Goal: Contribute content: Contribute content

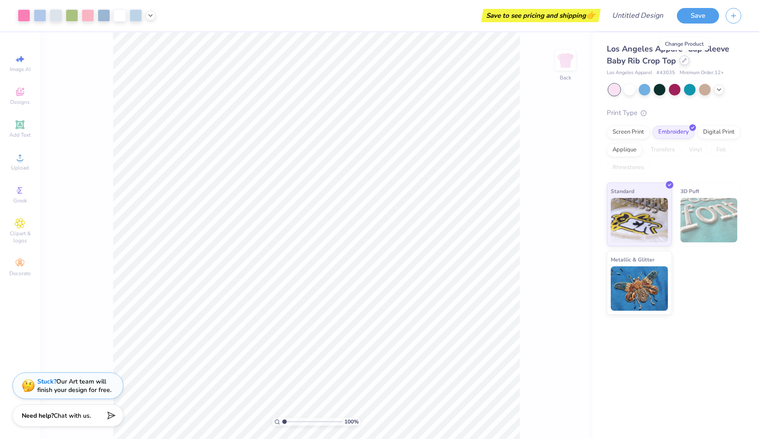
click at [682, 62] on div at bounding box center [685, 60] width 10 height 10
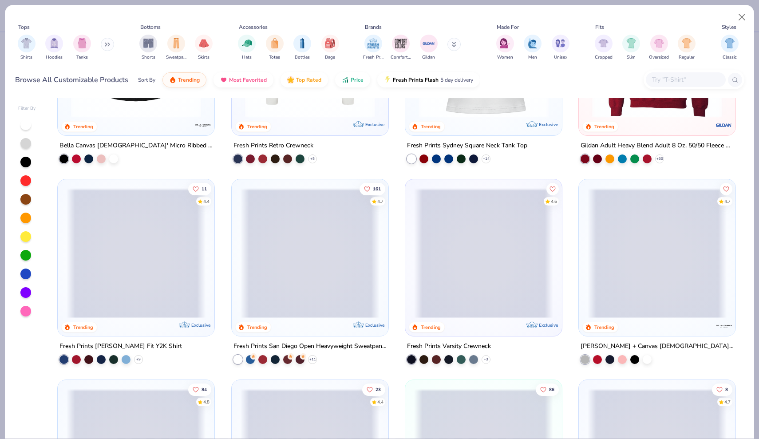
scroll to position [526, 0]
click at [684, 122] on div at bounding box center [657, 54] width 148 height 143
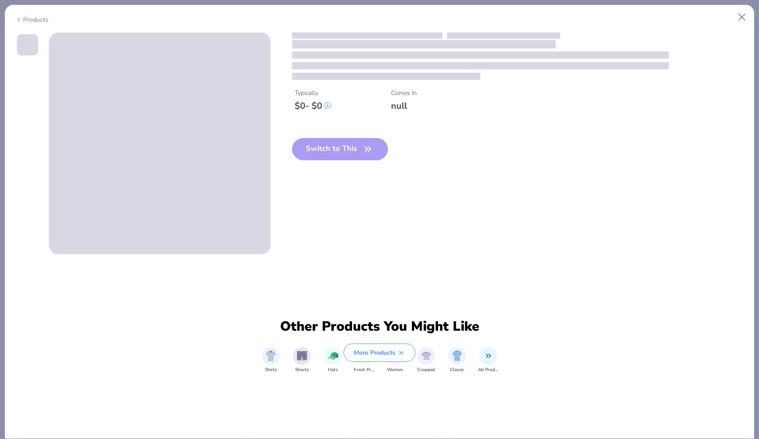
click at [369, 150] on div "Switch to This" at bounding box center [340, 156] width 96 height 36
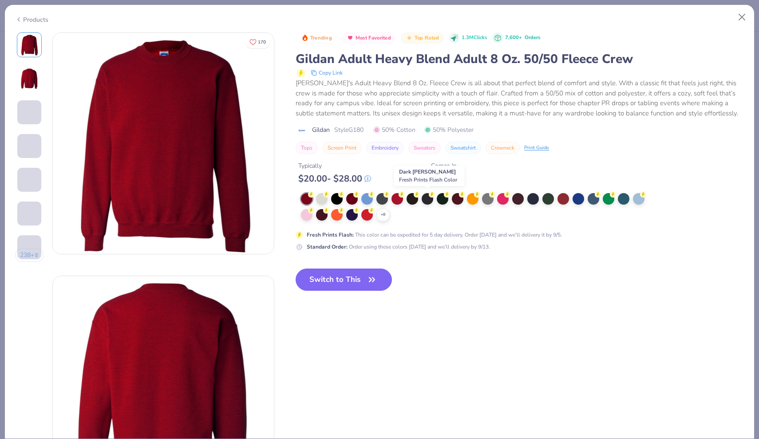
drag, startPoint x: 430, startPoint y: 195, endPoint x: 430, endPoint y: 207, distance: 12.0
click at [430, 207] on div "+ 8" at bounding box center [476, 207] width 350 height 28
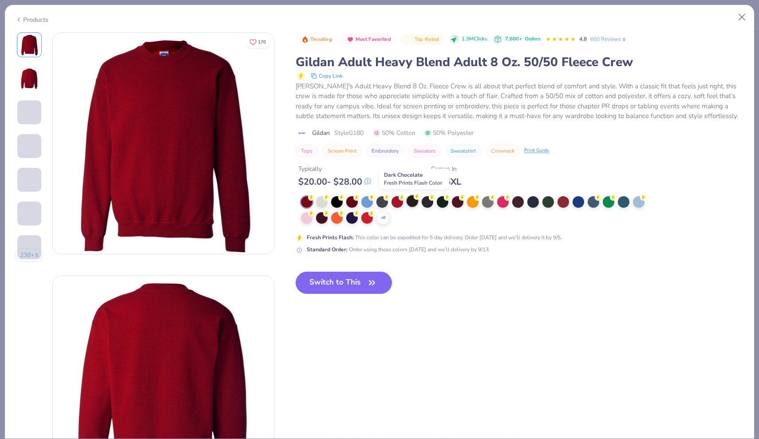
click at [414, 199] on div at bounding box center [413, 201] width 12 height 12
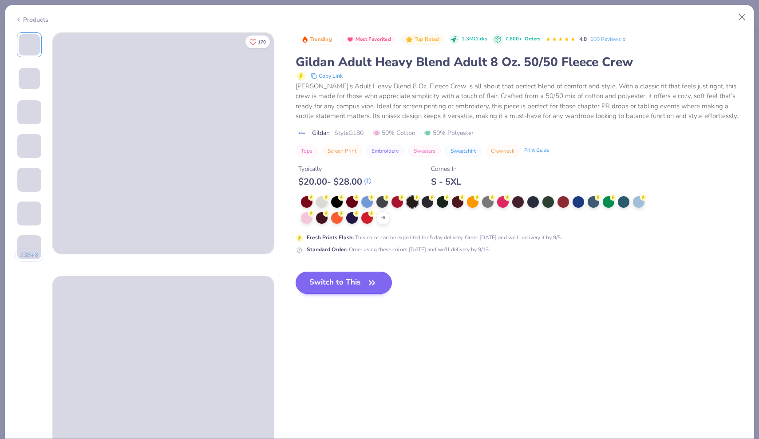
click at [349, 281] on button "Switch to This" at bounding box center [344, 283] width 96 height 22
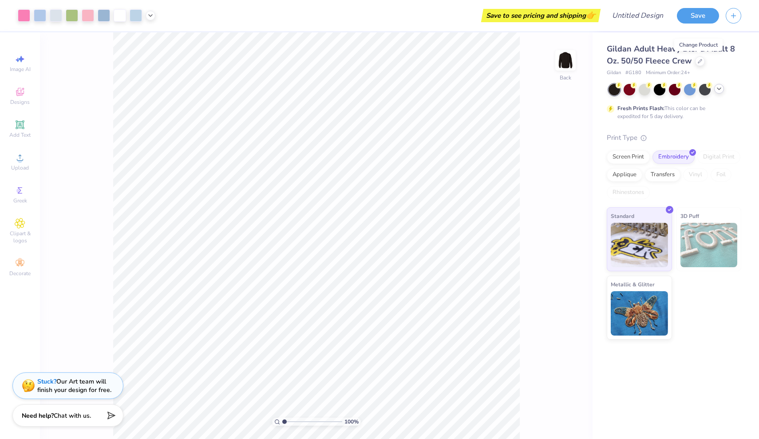
click at [719, 87] on icon at bounding box center [719, 88] width 7 height 7
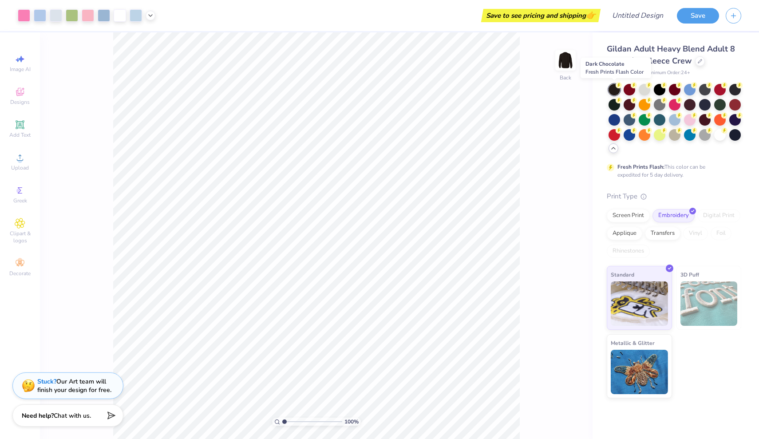
click at [614, 86] on div at bounding box center [615, 90] width 12 height 12
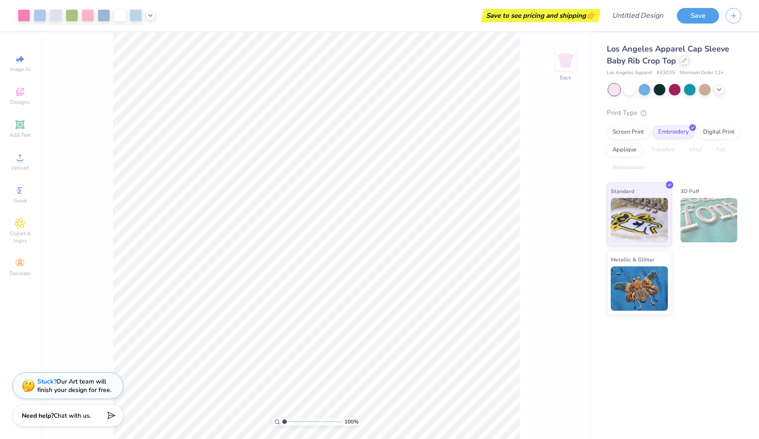
click at [684, 59] on icon at bounding box center [684, 60] width 4 height 4
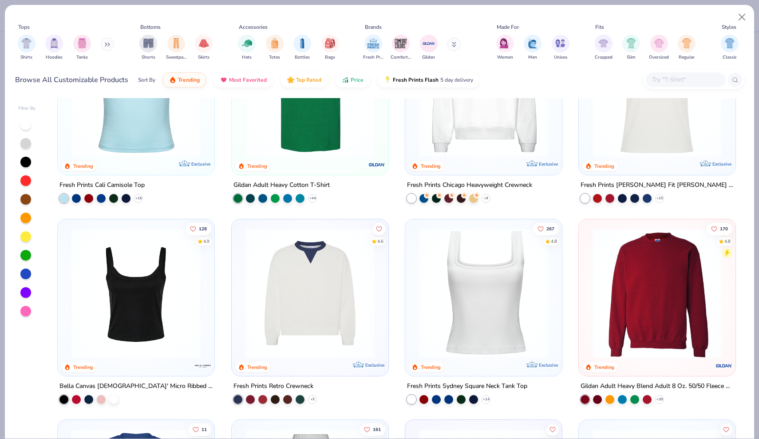
scroll to position [287, 0]
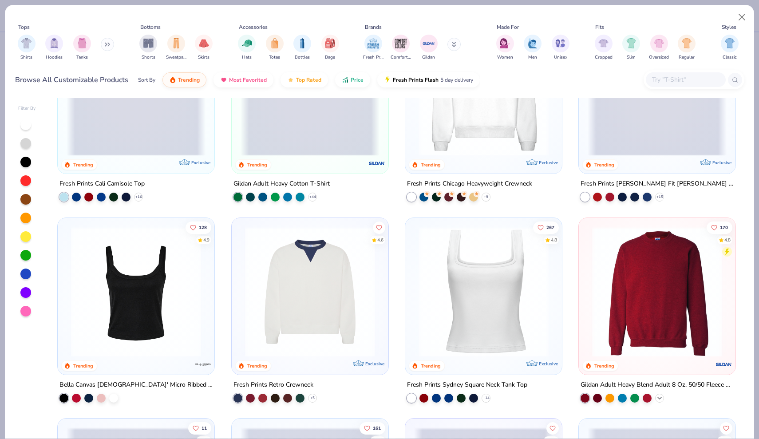
click at [662, 399] on icon at bounding box center [659, 398] width 7 height 7
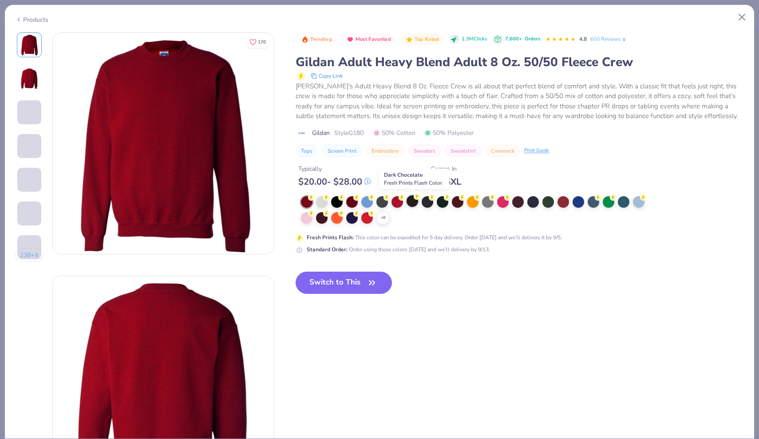
click at [415, 200] on div at bounding box center [413, 201] width 12 height 12
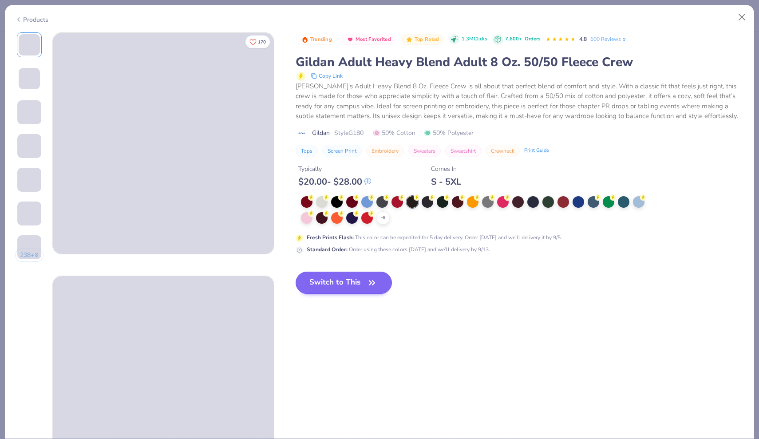
click at [341, 283] on button "Switch to This" at bounding box center [344, 283] width 96 height 22
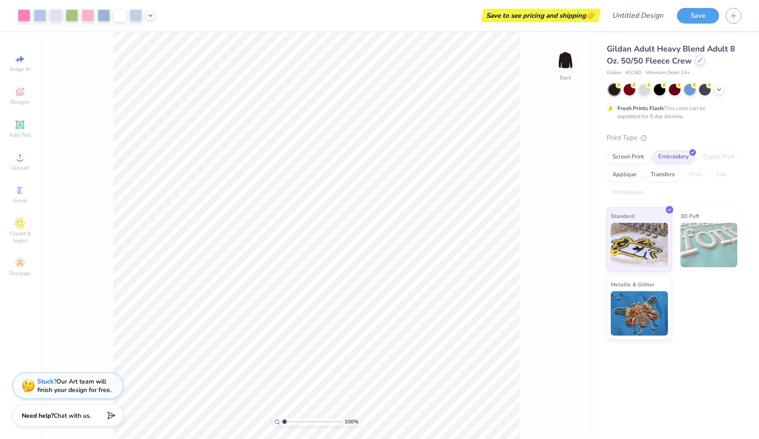
click at [699, 60] on icon at bounding box center [700, 60] width 4 height 4
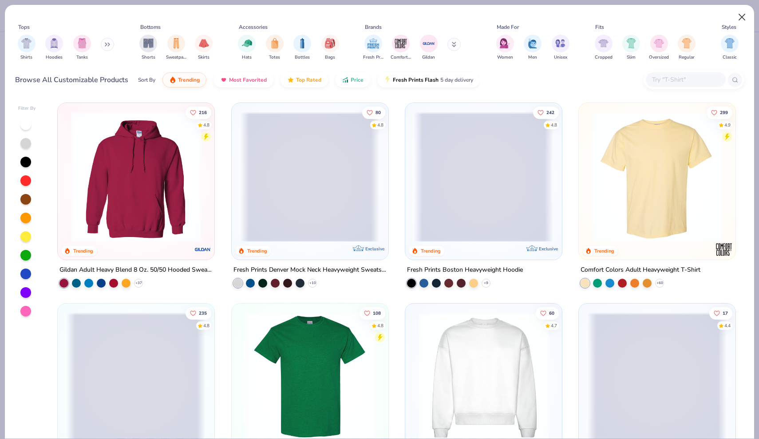
click at [741, 20] on button "Close" at bounding box center [742, 17] width 17 height 17
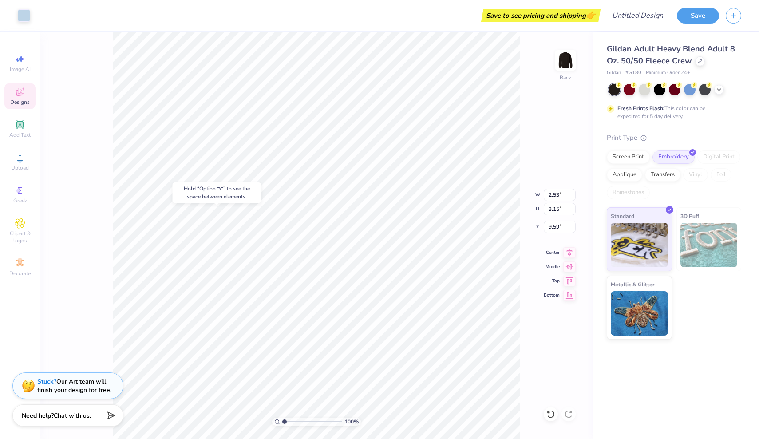
type input "9.64"
type input "2.53"
type input "3.15"
type input "9.59"
type input "3.42"
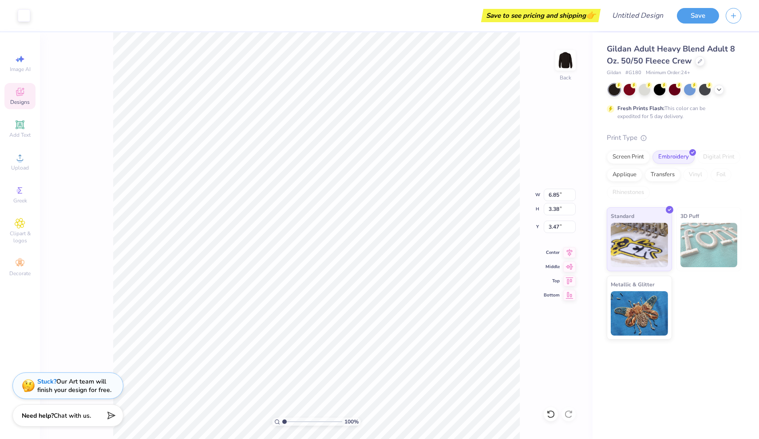
type input "2.53"
type input "3.15"
click at [22, 17] on div at bounding box center [24, 14] width 12 height 12
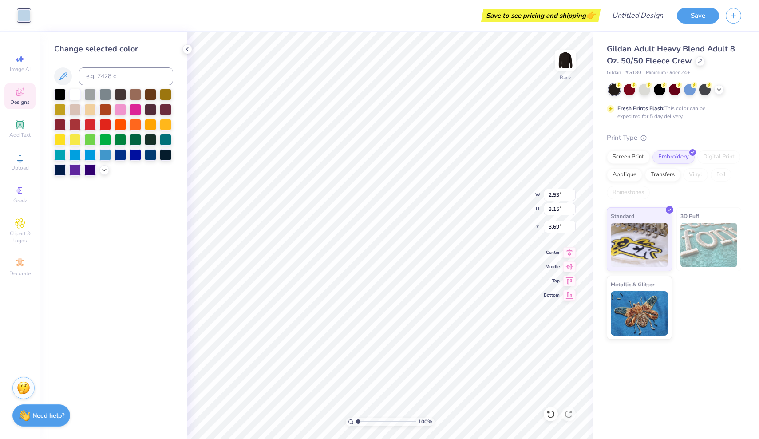
type input "4.04"
type input "6.85"
type input "3.38"
type input "3.47"
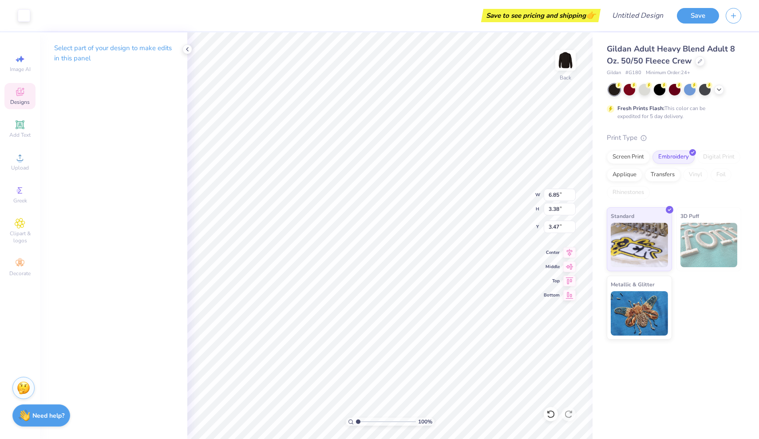
type input "2.53"
type input "3.15"
type input "3.64"
type input "4.90"
type input "6.85"
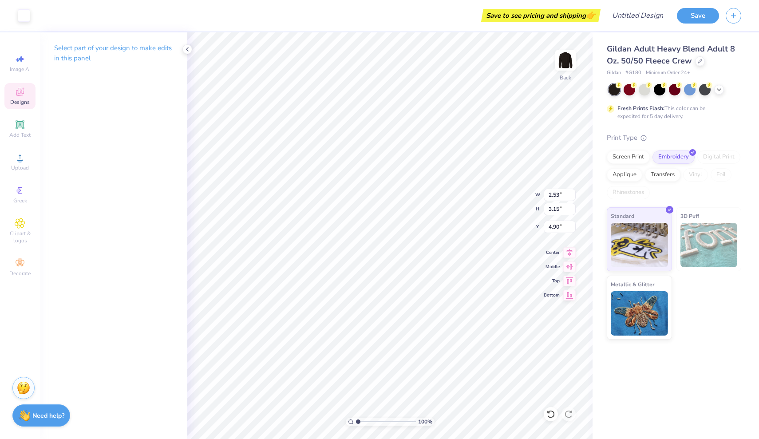
type input "3.38"
type input "3.52"
type input "6.97"
type input "3.49"
type input "3.42"
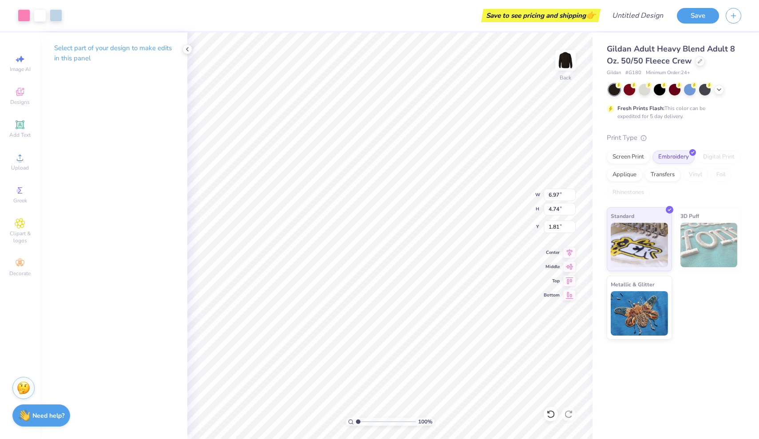
type input "3.32"
type input "4.64"
type input "3.42"
type input "3.49"
click at [151, 12] on icon at bounding box center [150, 14] width 7 height 7
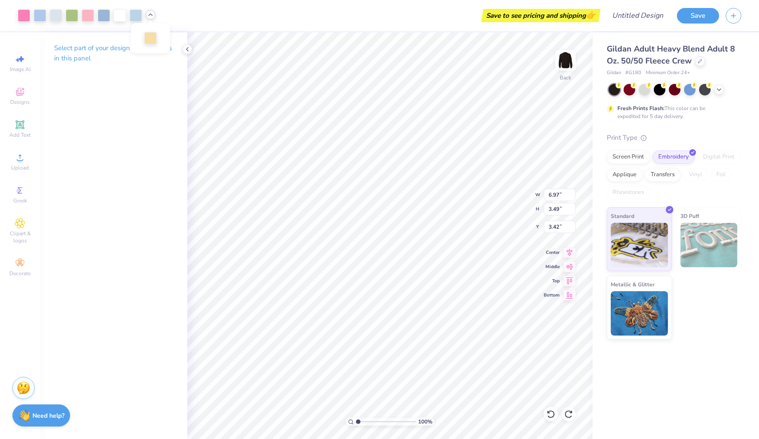
click at [151, 13] on icon at bounding box center [150, 14] width 7 height 7
click at [18, 14] on div at bounding box center [24, 14] width 12 height 12
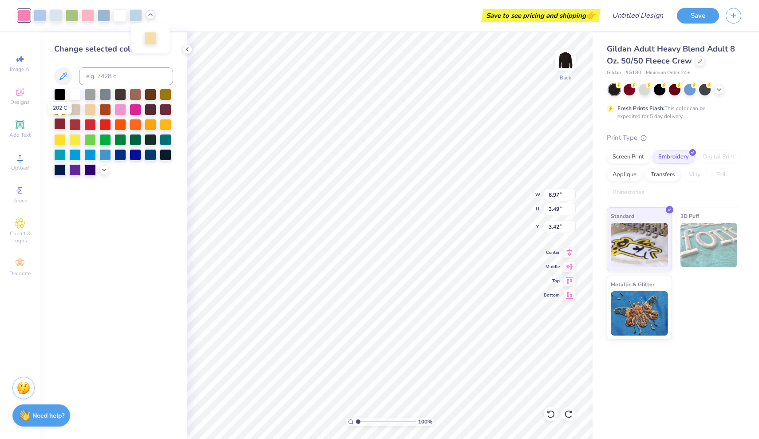
click at [64, 124] on div at bounding box center [60, 124] width 12 height 12
click at [86, 15] on div at bounding box center [88, 14] width 12 height 12
click at [72, 126] on div at bounding box center [75, 124] width 12 height 12
click at [73, 16] on div at bounding box center [72, 14] width 12 height 12
click at [119, 156] on div at bounding box center [121, 154] width 12 height 12
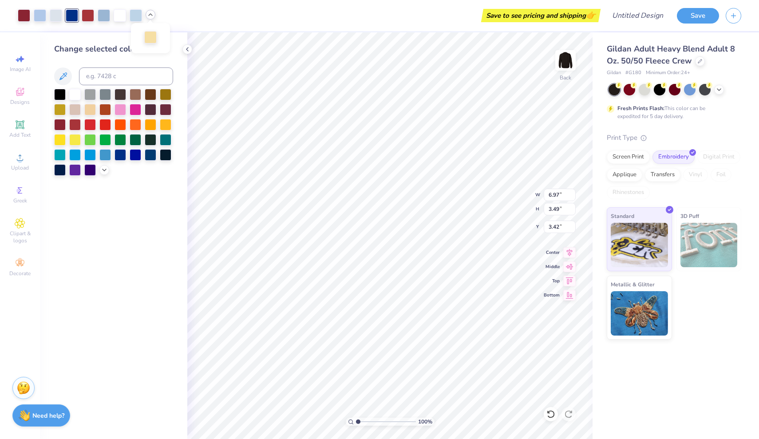
click at [146, 37] on div at bounding box center [150, 37] width 12 height 12
click at [150, 37] on div at bounding box center [150, 37] width 12 height 12
click at [147, 155] on div at bounding box center [151, 154] width 12 height 12
click at [117, 15] on div at bounding box center [120, 14] width 12 height 12
click at [147, 156] on div at bounding box center [151, 154] width 12 height 12
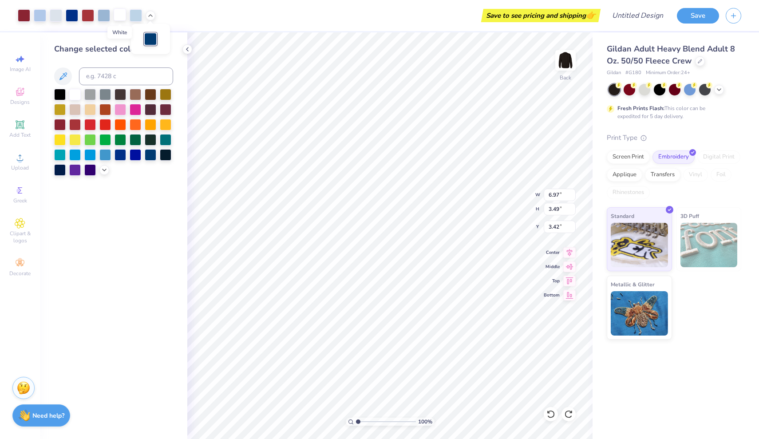
click at [120, 17] on div at bounding box center [120, 14] width 12 height 12
click at [102, 157] on div at bounding box center [105, 154] width 12 height 12
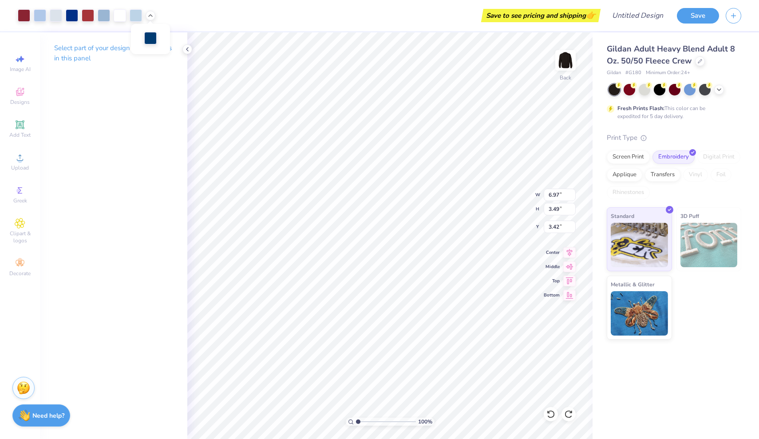
click at [150, 39] on div at bounding box center [150, 38] width 12 height 12
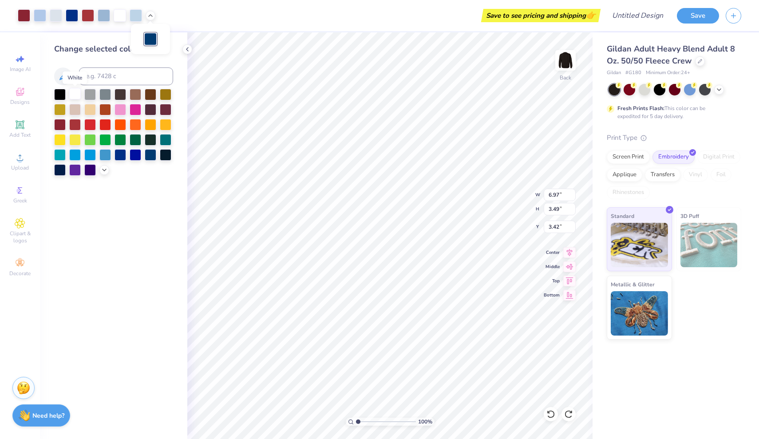
click at [76, 97] on div at bounding box center [75, 94] width 12 height 12
click at [61, 123] on div at bounding box center [60, 124] width 12 height 12
click at [76, 93] on div at bounding box center [75, 94] width 12 height 12
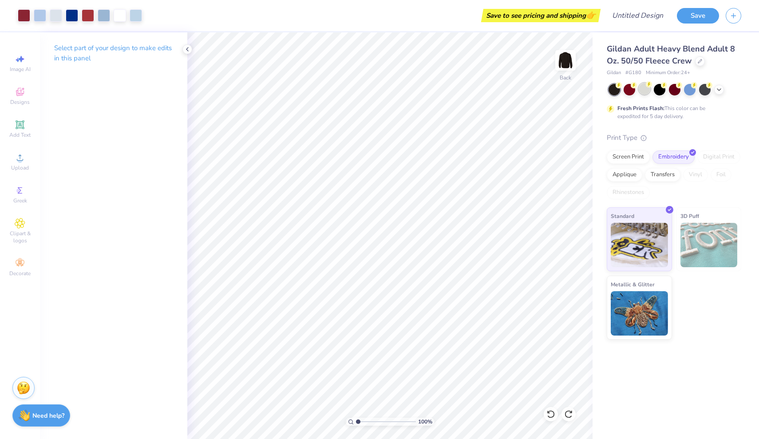
click at [642, 88] on div at bounding box center [645, 89] width 12 height 12
click at [717, 87] on icon at bounding box center [719, 88] width 7 height 7
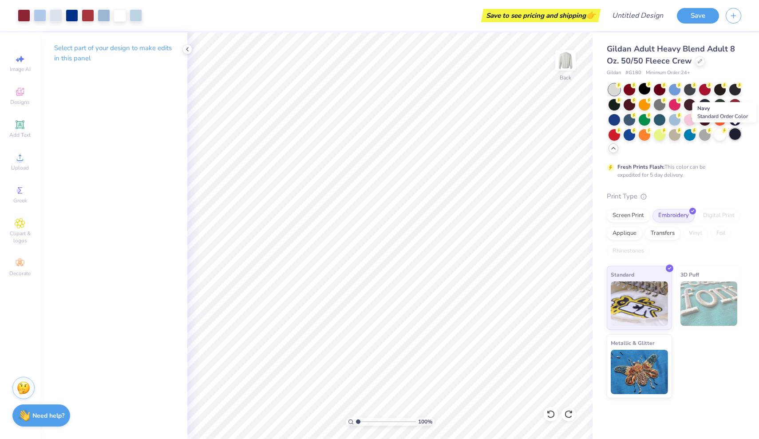
click at [733, 136] on div at bounding box center [735, 134] width 12 height 12
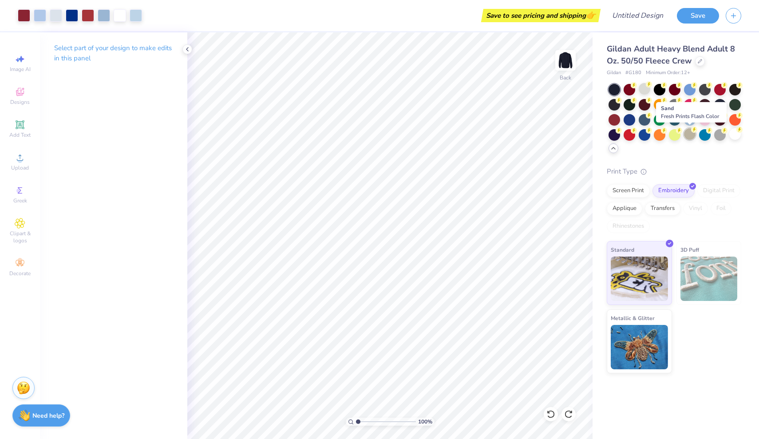
click at [684, 132] on div at bounding box center [690, 134] width 12 height 12
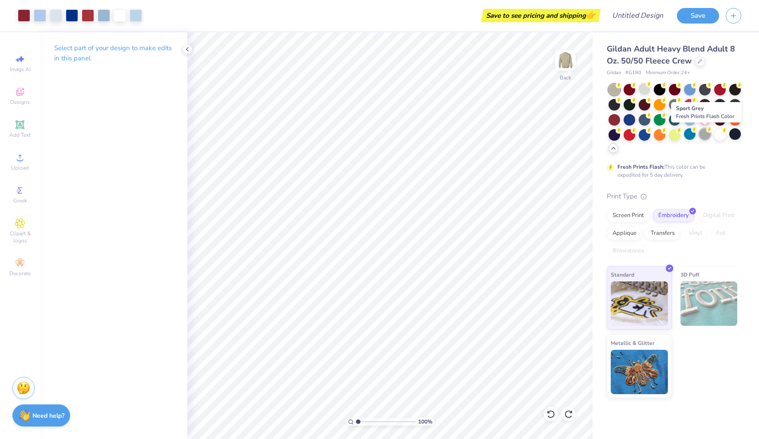
click at [705, 130] on div at bounding box center [705, 134] width 12 height 12
click at [720, 132] on div at bounding box center [720, 134] width 12 height 12
click at [613, 86] on div at bounding box center [615, 90] width 12 height 12
click at [662, 89] on div at bounding box center [660, 89] width 12 height 12
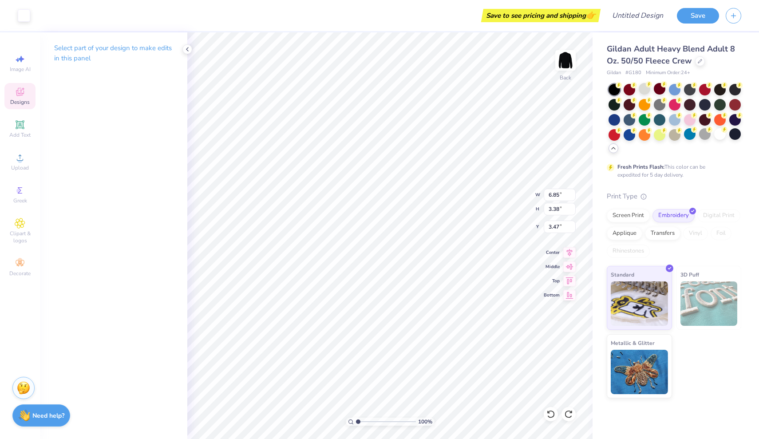
type input "2.53"
type input "3.15"
type input "3.69"
type input "6.85"
type input "3.38"
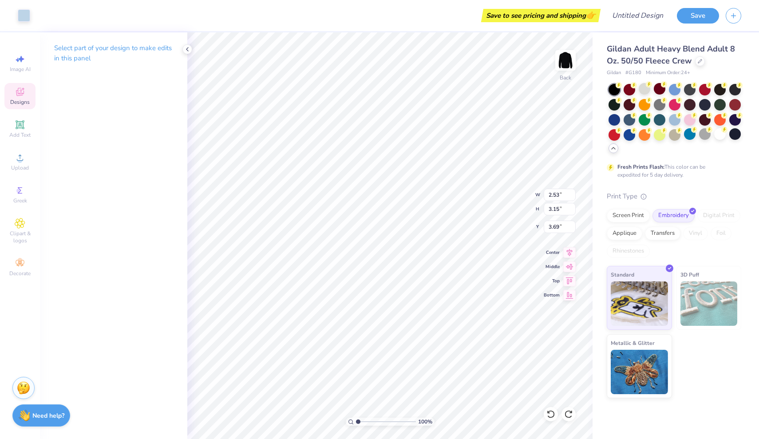
type input "3.47"
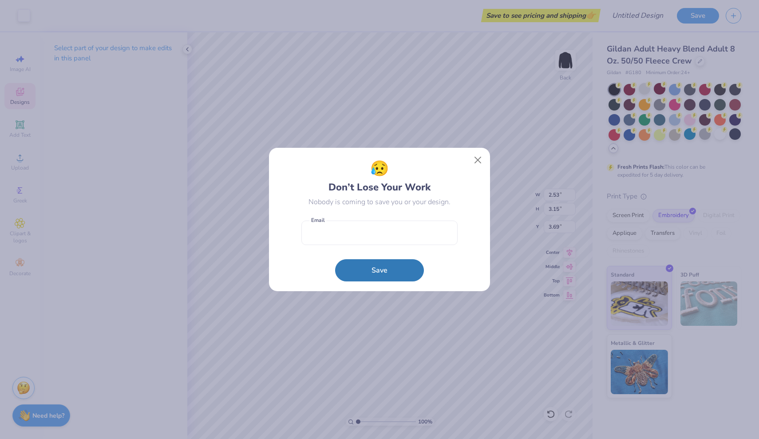
drag, startPoint x: 184, startPoint y: 174, endPoint x: 386, endPoint y: 141, distance: 204.8
click at [386, 148] on div "😥 Don’t Lose Your Work Nobody is coming to save you or your design. Email Save" at bounding box center [379, 220] width 221 height 144
click at [475, 158] on button "Close" at bounding box center [478, 160] width 17 height 17
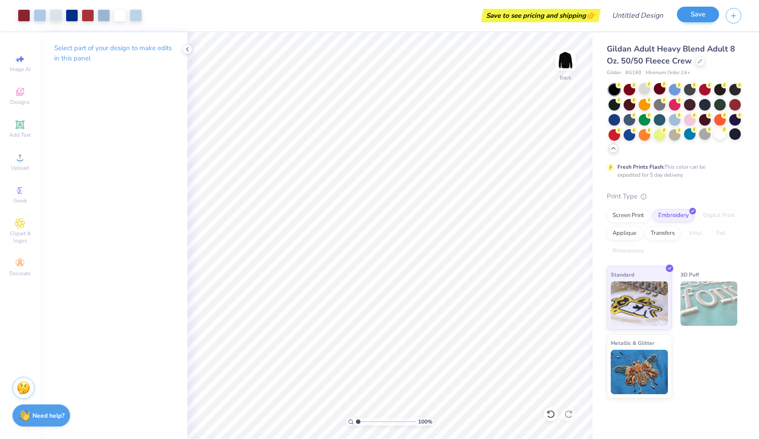
click at [716, 13] on button "Save" at bounding box center [698, 15] width 42 height 16
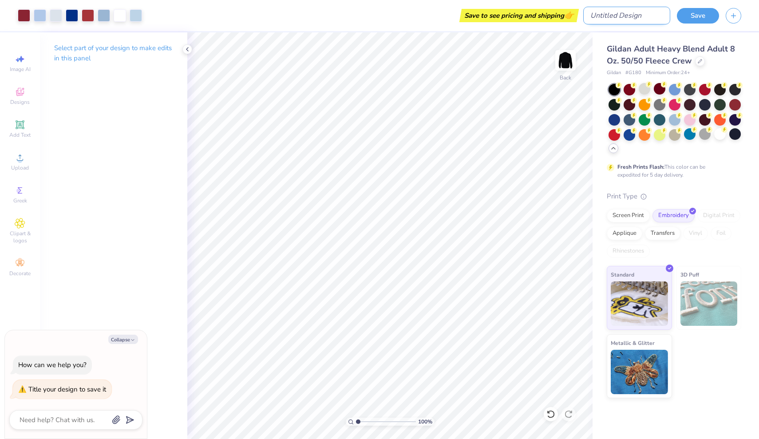
type textarea "x"
click at [657, 16] on input "Design Title" at bounding box center [626, 16] width 87 height 18
type input "P"
type textarea "x"
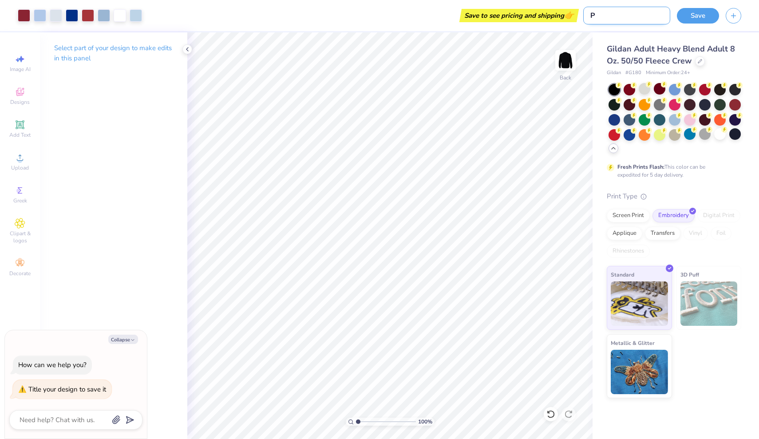
type input "PH"
type textarea "x"
type input "PHI"
type textarea "x"
type input "PHIL"
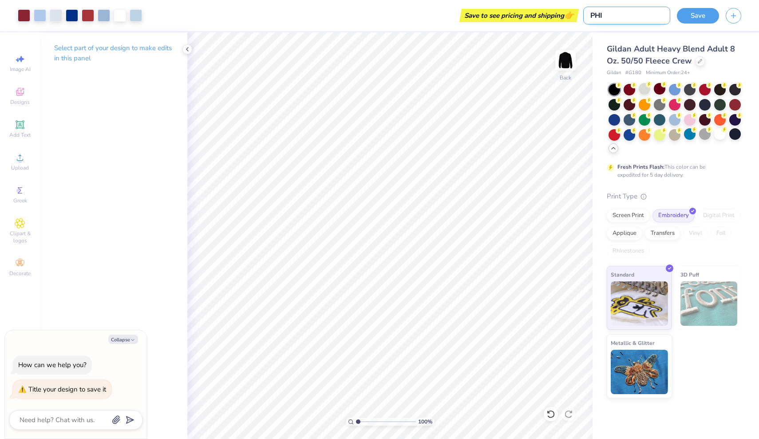
type textarea "x"
type input "PHILO"
type textarea "x"
type input "PHILO"
click at [703, 12] on button "Save" at bounding box center [698, 15] width 42 height 16
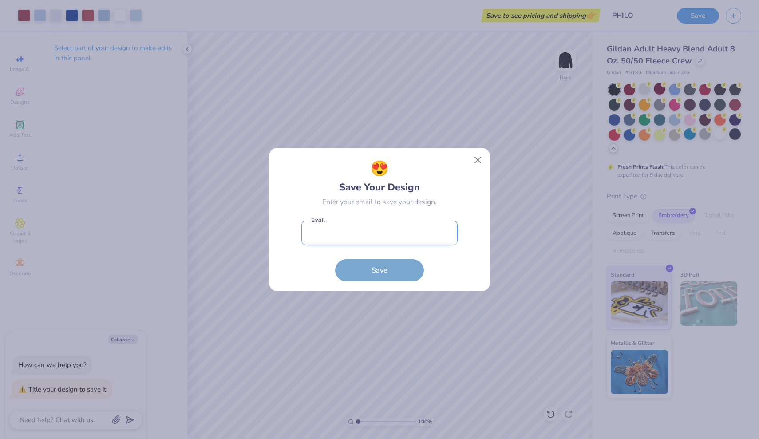
click at [404, 233] on input "email" at bounding box center [379, 233] width 156 height 24
type input "[EMAIL_ADDRESS][DOMAIN_NAME]"
click at [380, 270] on button "Save" at bounding box center [379, 270] width 89 height 22
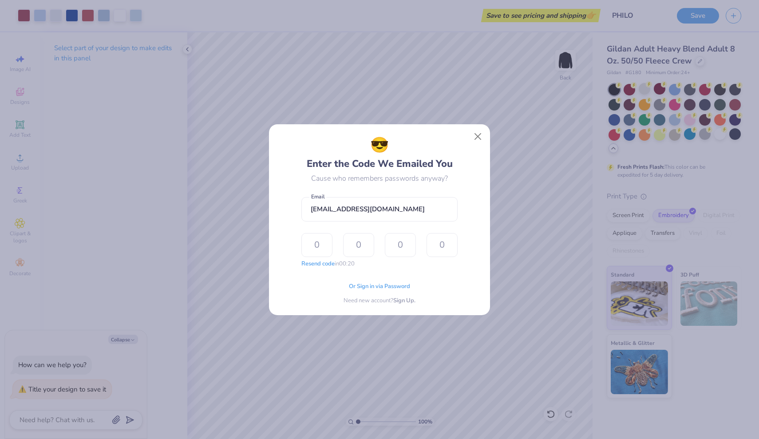
type input "1"
type input "4"
type input "3"
type input "6"
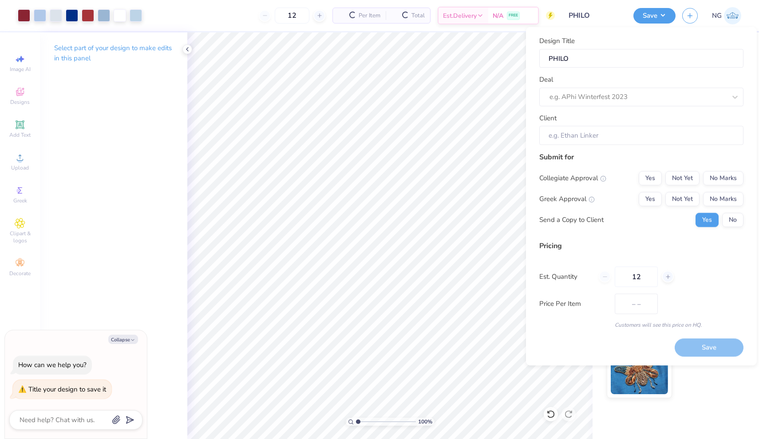
type textarea "x"
click at [689, 202] on button "Not Yet" at bounding box center [683, 199] width 34 height 14
click at [711, 179] on button "No Marks" at bounding box center [723, 178] width 40 height 14
type input "$44.11"
click at [674, 142] on input "Client" at bounding box center [641, 135] width 204 height 19
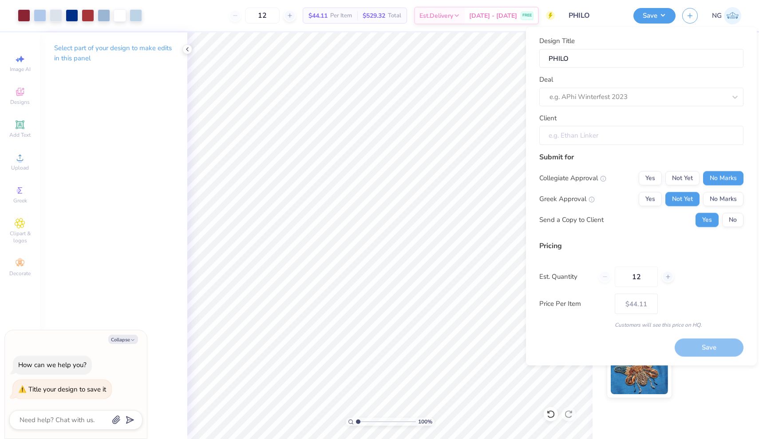
click at [673, 139] on input "Client" at bounding box center [641, 135] width 204 height 19
click at [685, 107] on div "Design Title PHILO Deal e.g. APhi Winterfest 2023 Client" at bounding box center [641, 90] width 204 height 109
click at [685, 100] on div at bounding box center [638, 97] width 177 height 12
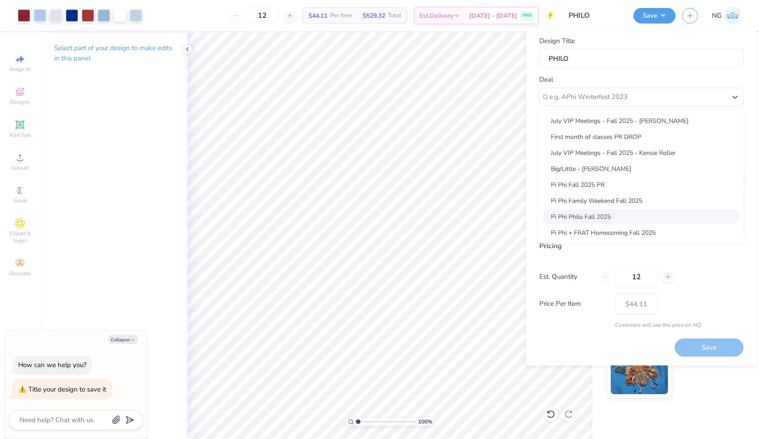
click at [639, 211] on div "Pi Phi Philo Fall 2025" at bounding box center [641, 216] width 197 height 15
type textarea "x"
type input "[PERSON_NAME]"
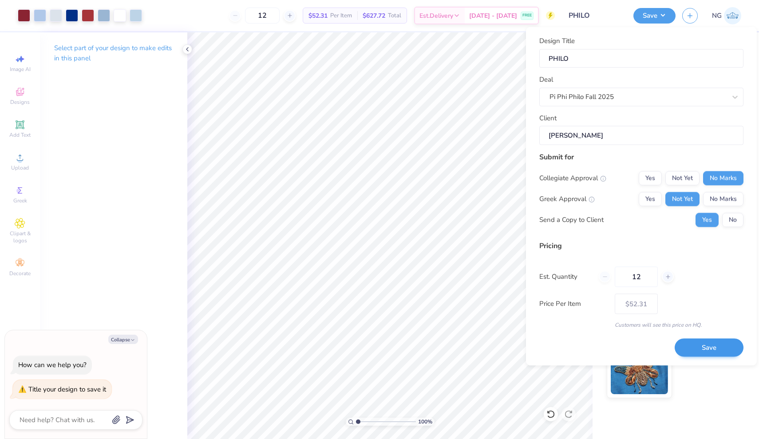
click at [693, 342] on button "Save" at bounding box center [709, 348] width 69 height 18
type input "$52.31"
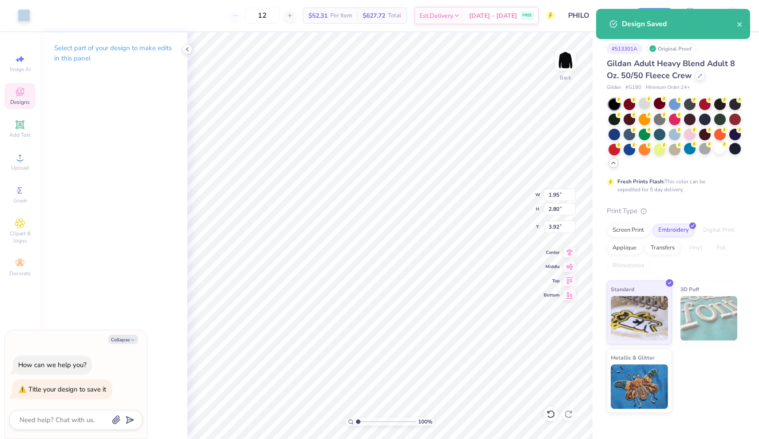
type textarea "x"
type input "1.95"
type input "2.80"
type input "3.92"
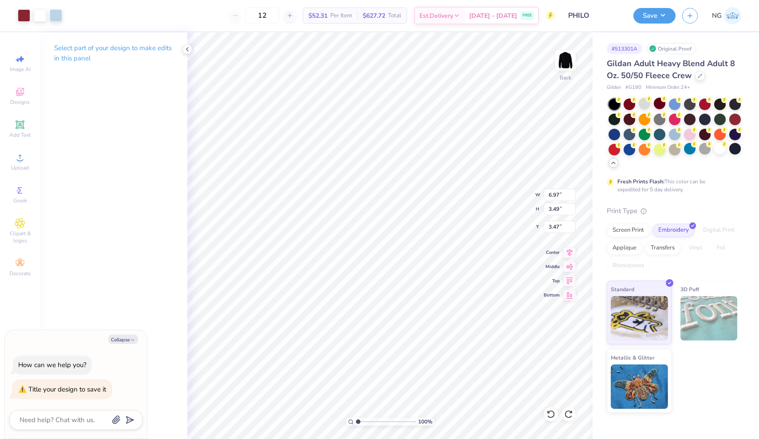
type textarea "x"
type input "3.52"
type input "3.46"
type textarea "x"
type input "3.45"
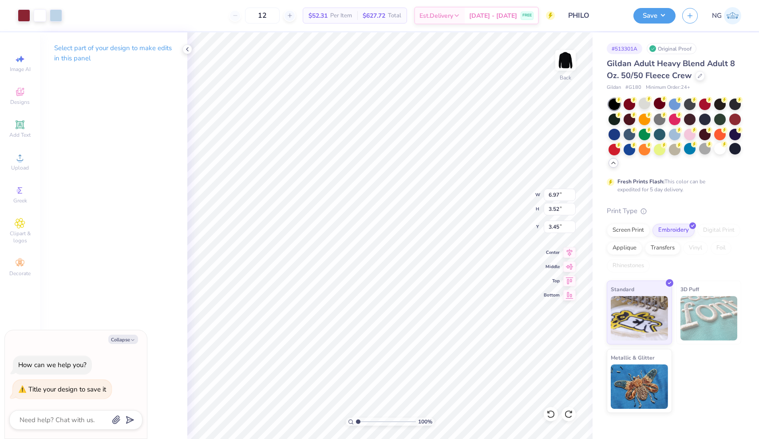
type textarea "x"
type input "3.46"
click at [17, 226] on icon at bounding box center [20, 223] width 10 height 11
type textarea "x"
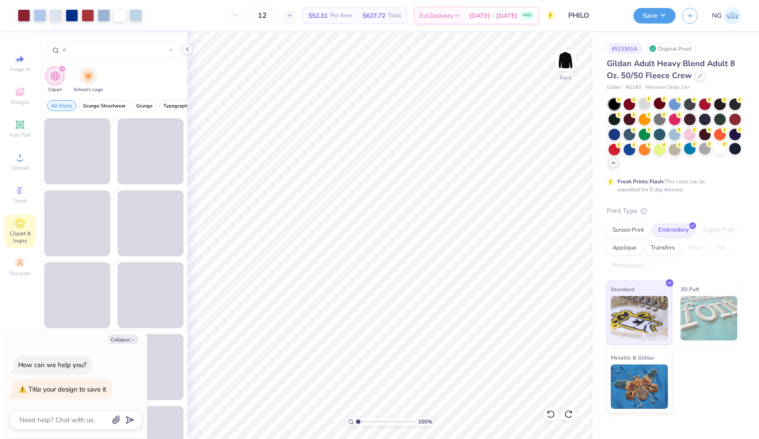
type input "☆"
drag, startPoint x: 135, startPoint y: 206, endPoint x: 21, endPoint y: 308, distance: 152.2
click at [21, 308] on div "Image AI Designs Add Text Upload Greek Clipart & logos Decorate" at bounding box center [20, 235] width 40 height 407
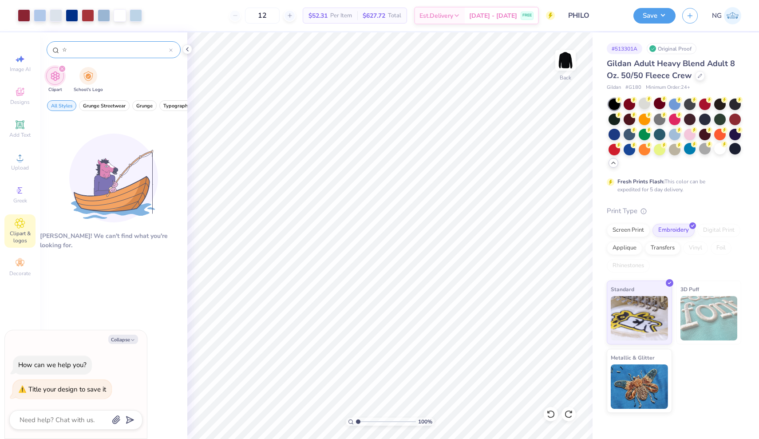
click at [75, 50] on input "☆" at bounding box center [115, 49] width 108 height 9
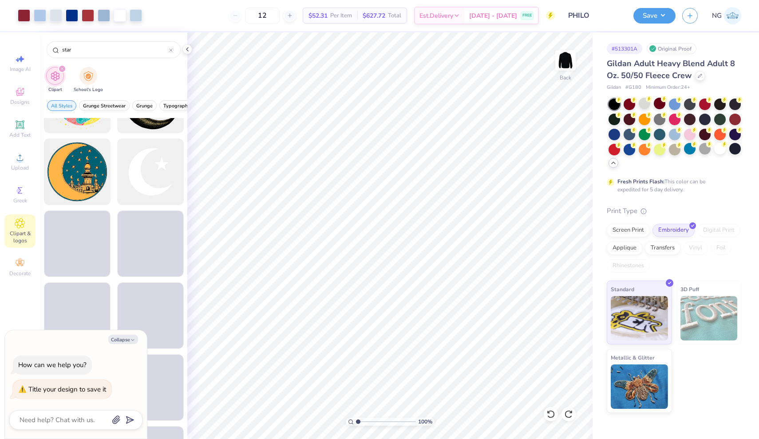
scroll to position [336, 0]
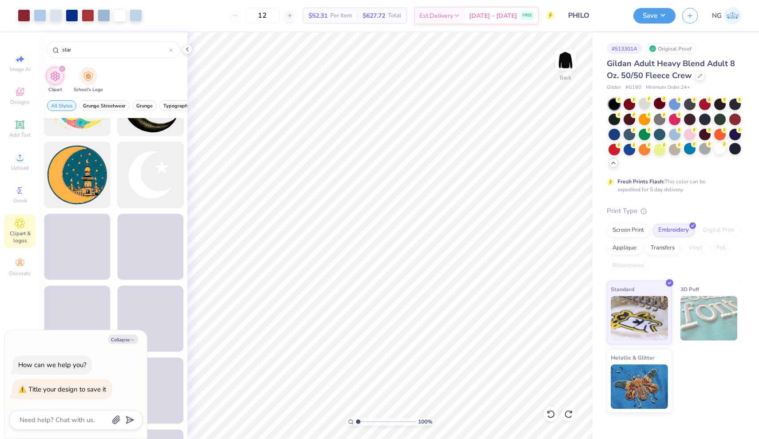
type input "star"
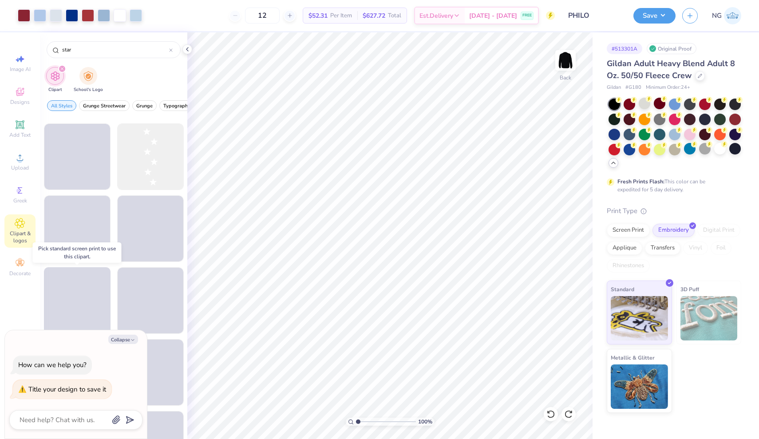
scroll to position [1001, 0]
click at [149, 166] on div at bounding box center [150, 157] width 73 height 73
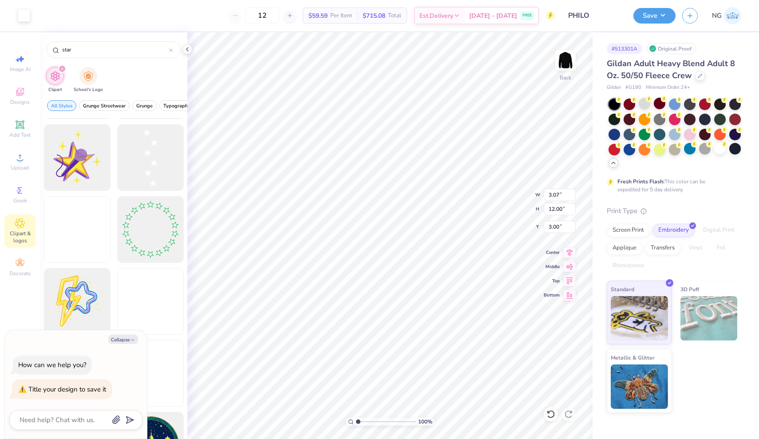
type textarea "x"
type input "11.25"
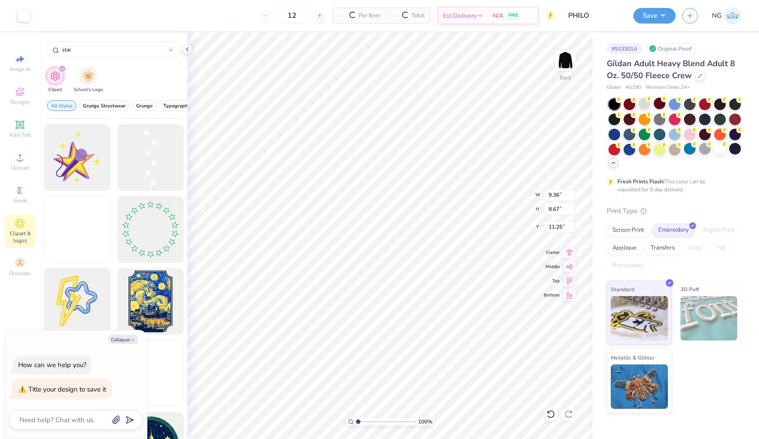
type textarea "x"
type input "9.36"
type input "8.67"
type input "13.10"
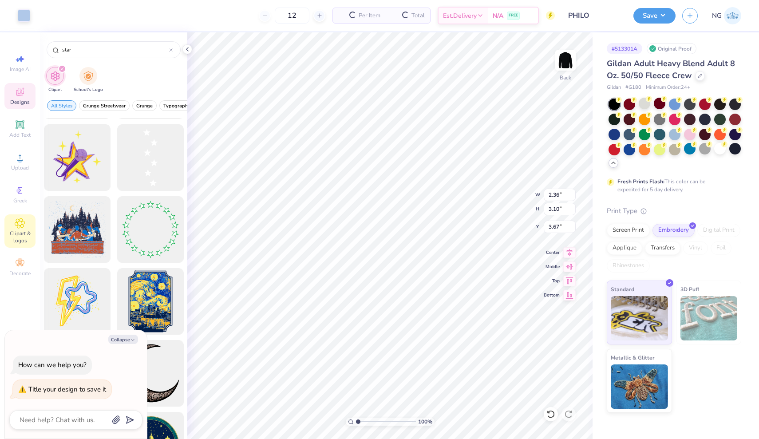
type textarea "x"
type input "3.80"
type textarea "x"
type input "3.67"
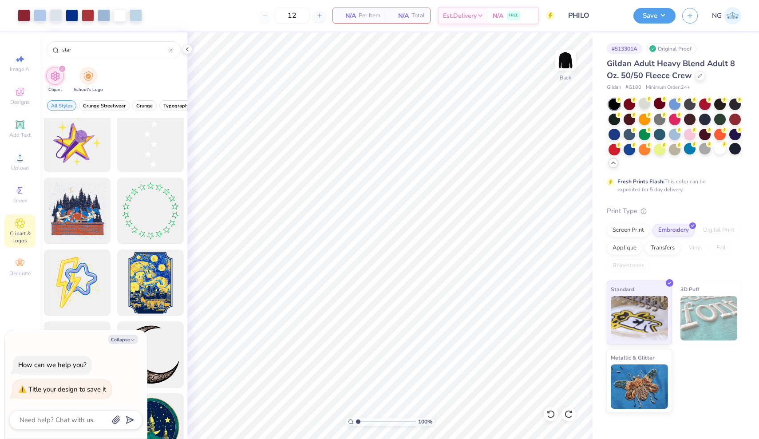
scroll to position [1018, 0]
click at [16, 130] on div "Add Text" at bounding box center [19, 129] width 31 height 26
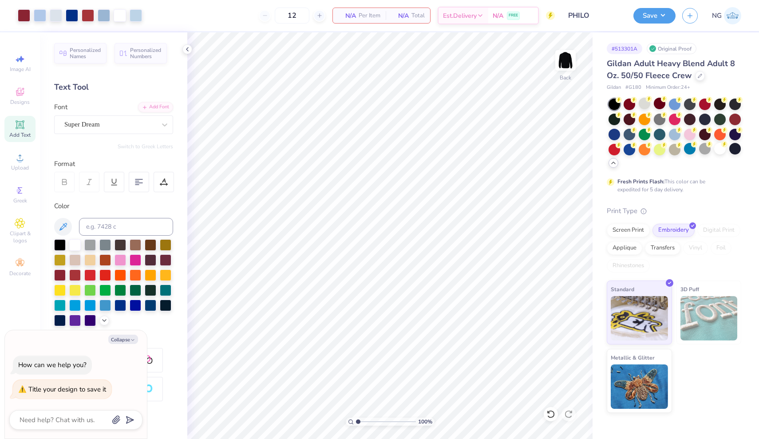
click at [15, 126] on div "Add Text" at bounding box center [19, 129] width 31 height 26
type textarea "x"
type textarea "R"
type textarea "x"
type textarea "Re"
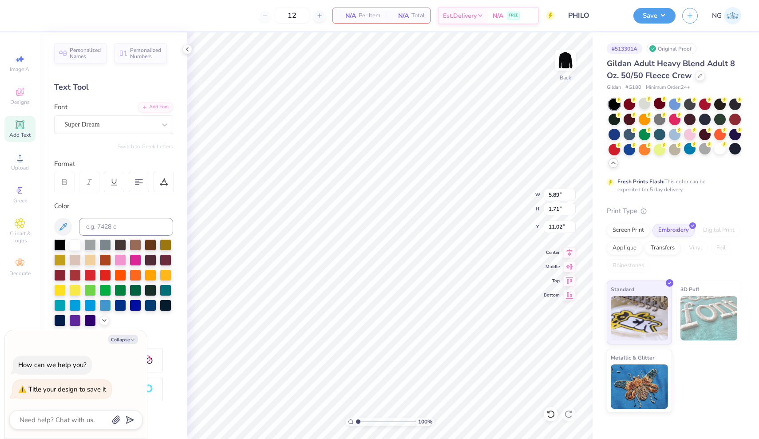
type textarea "x"
type textarea "Rea"
type textarea "x"
type textarea "Reas"
type textarea "x"
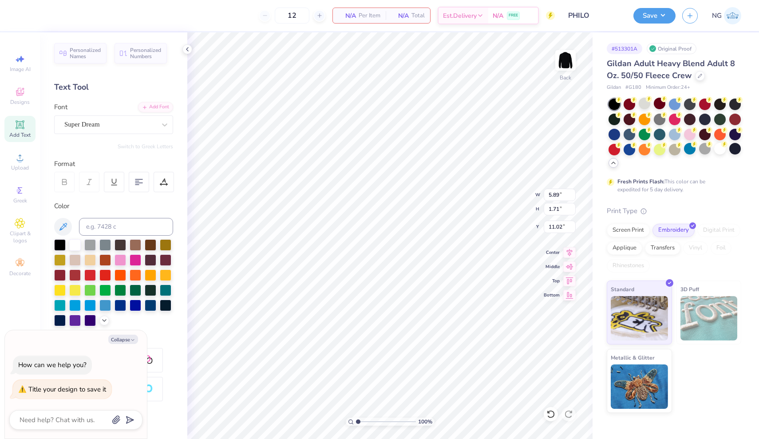
type textarea "Rea"
type textarea "x"
type textarea "Read"
type textarea "x"
type textarea "Read>"
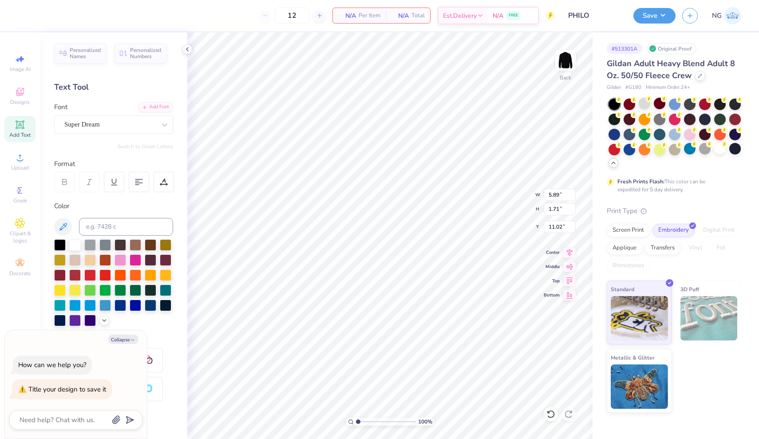
type textarea "x"
type textarea "Read>K"
type textarea "x"
type textarea "Read>"
type textarea "x"
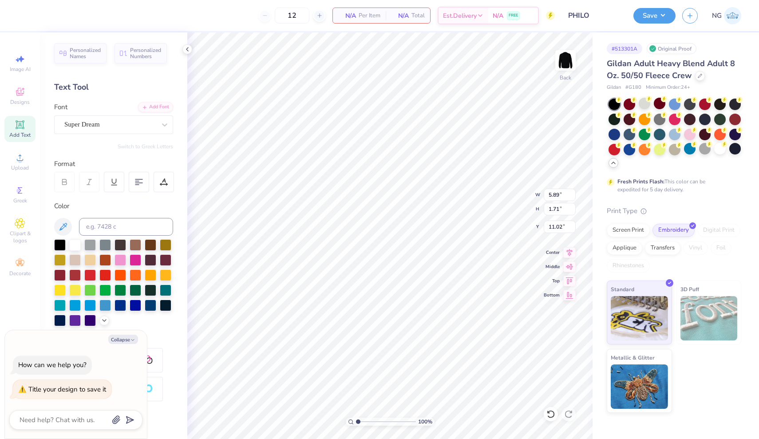
type textarea "Read>L"
type textarea "x"
type textarea "Read>Le"
type textarea "x"
type textarea "Read>Lea"
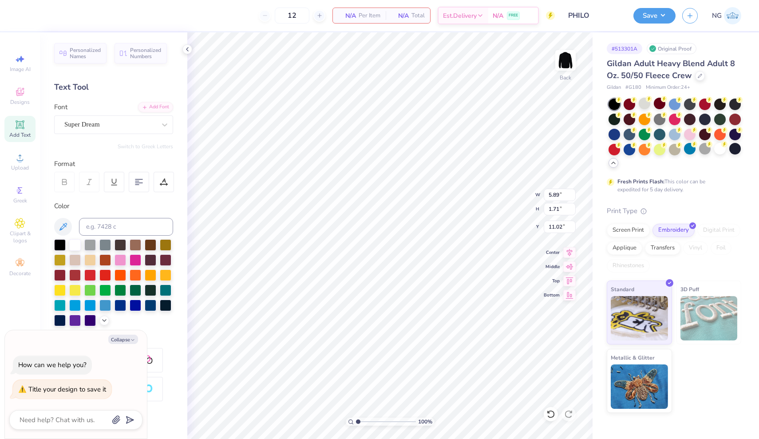
scroll to position [0, 1]
type textarea "x"
type textarea "Read>Lead"
type textarea "x"
type textarea "Read>Lead>"
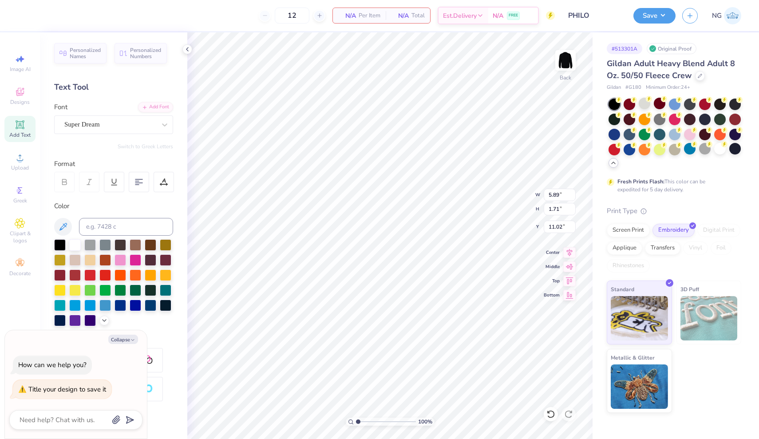
scroll to position [0, 2]
type textarea "x"
type textarea "Read>Lead>A"
type textarea "x"
type textarea "Read>Lead>Ac"
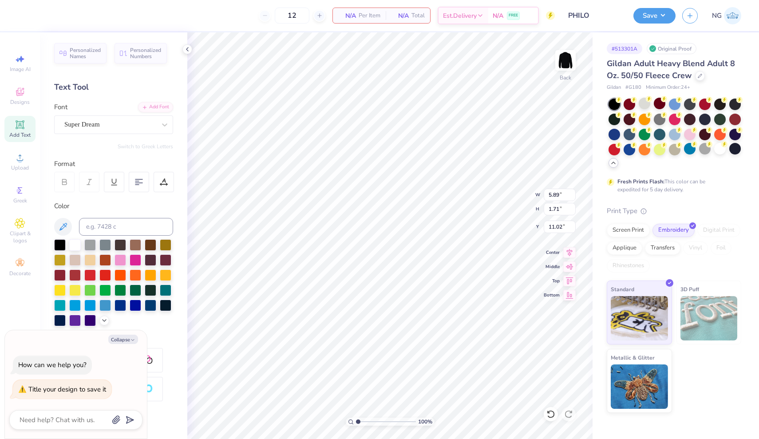
type textarea "x"
type textarea "Read>Lead>Ach"
type textarea "x"
type textarea "Read>Lead>Achi"
type textarea "x"
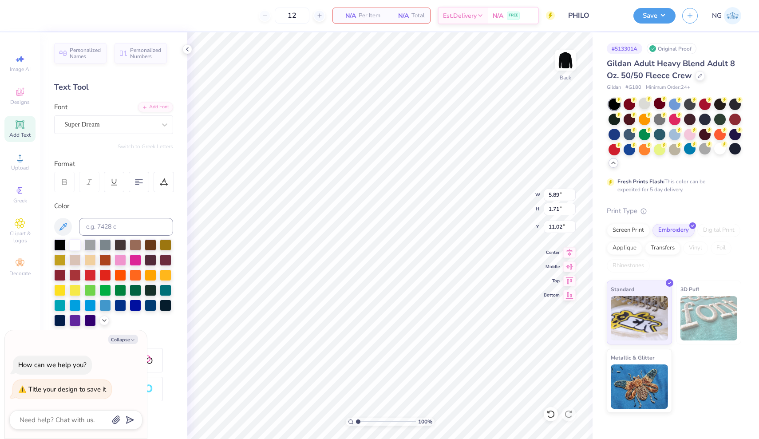
type textarea "Read>Lead>[PERSON_NAME]"
type textarea "x"
type textarea "Read>Lead>[PERSON_NAME]"
type textarea "x"
type textarea "Read>Lead>Achieve"
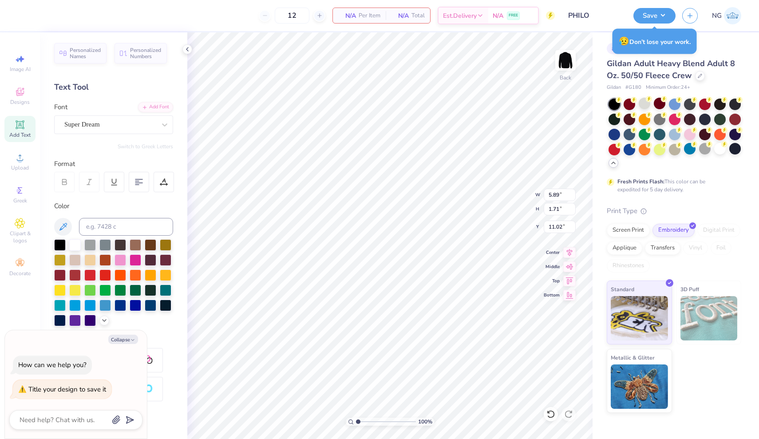
scroll to position [0, 3]
type textarea "x"
